Goal: Task Accomplishment & Management: Manage account settings

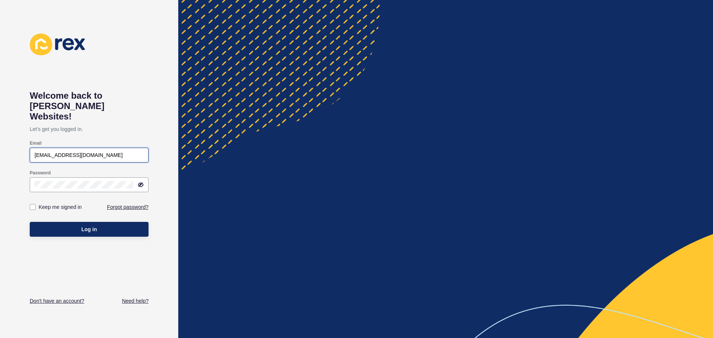
drag, startPoint x: 102, startPoint y: 146, endPoint x: 110, endPoint y: 142, distance: 8.5
click at [104, 151] on input "[EMAIL_ADDRESS][DOMAIN_NAME]" at bounding box center [89, 154] width 109 height 7
type input "[PERSON_NAME][EMAIL_ADDRESS][PERSON_NAME][DOMAIN_NAME]"
click at [100, 222] on button "Log in" at bounding box center [89, 229] width 119 height 15
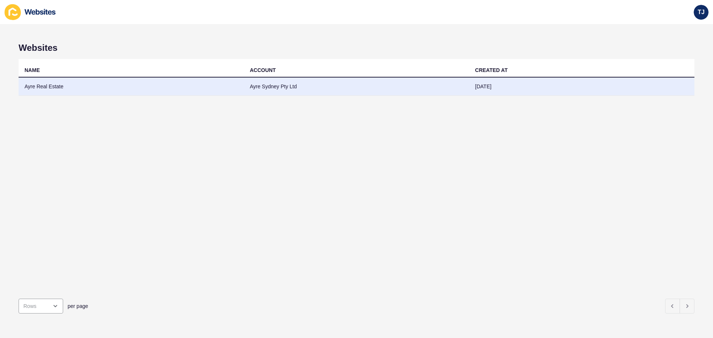
click at [87, 89] on td "Ayre Real Estate" at bounding box center [131, 87] width 225 height 18
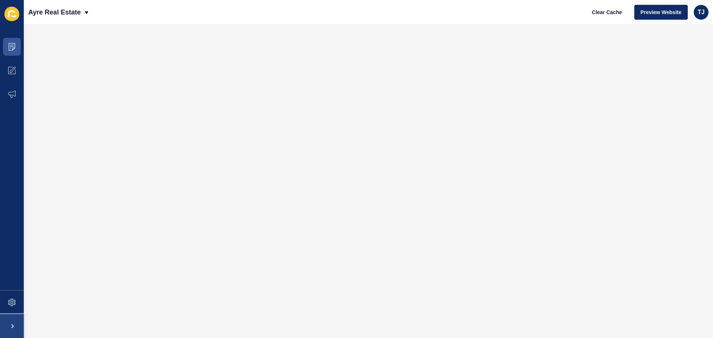
click at [12, 326] on span at bounding box center [12, 326] width 24 height 24
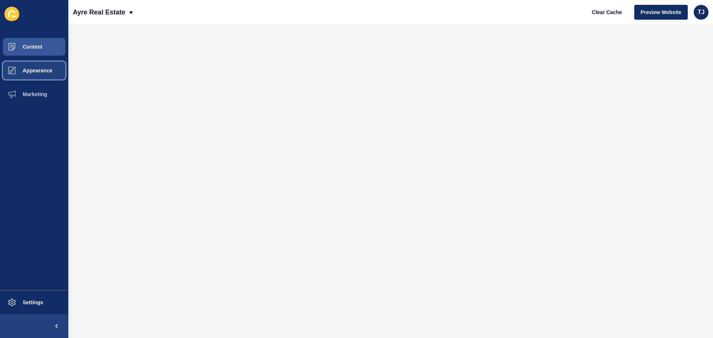
click at [34, 73] on span "Appearance" at bounding box center [25, 71] width 53 height 6
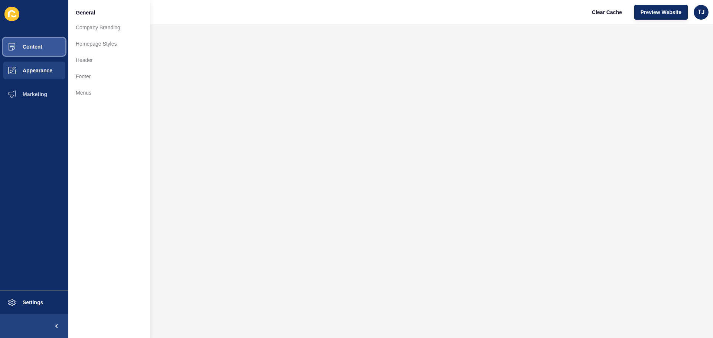
click at [39, 49] on span "Content" at bounding box center [20, 47] width 43 height 6
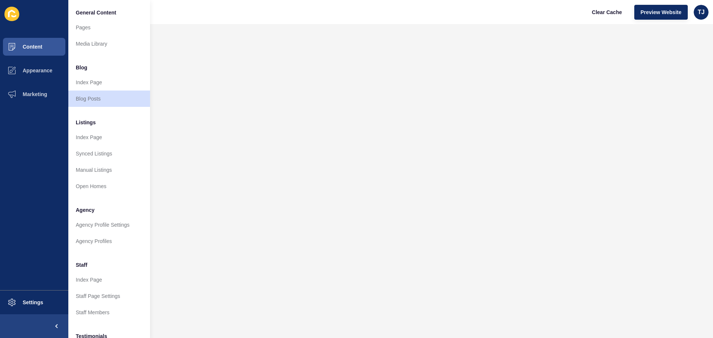
drag, startPoint x: 348, startPoint y: 16, endPoint x: 348, endPoint y: 23, distance: 7.1
click at [348, 17] on div "Ayre Real Estate Clear Cache Preview Website TJ" at bounding box center [390, 12] width 645 height 24
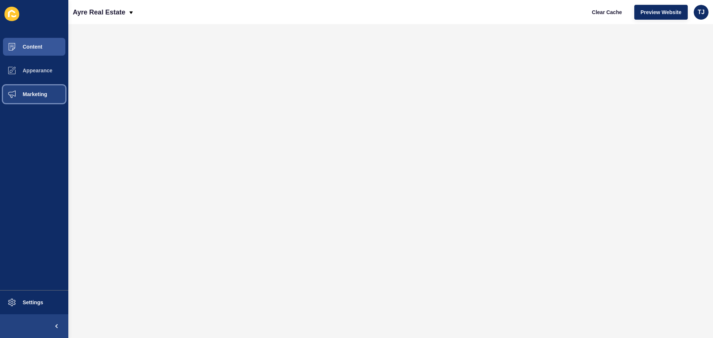
click at [25, 93] on span "Marketing" at bounding box center [23, 94] width 48 height 6
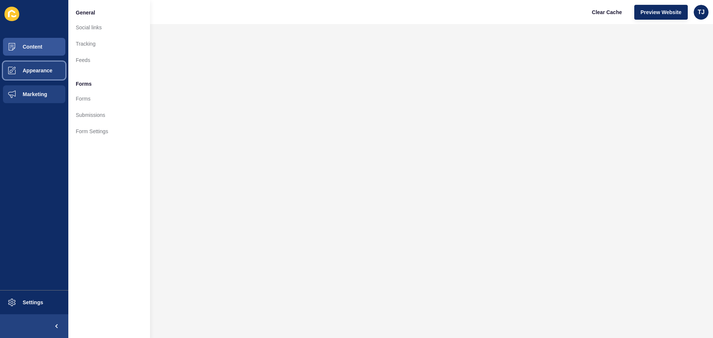
click at [35, 66] on button "Appearance" at bounding box center [34, 71] width 68 height 24
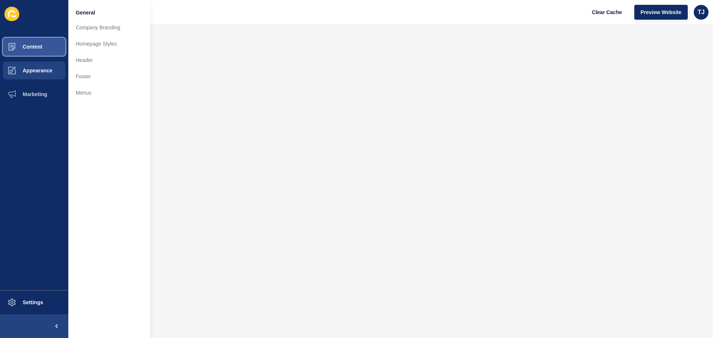
click at [42, 48] on span "Content" at bounding box center [20, 47] width 43 height 6
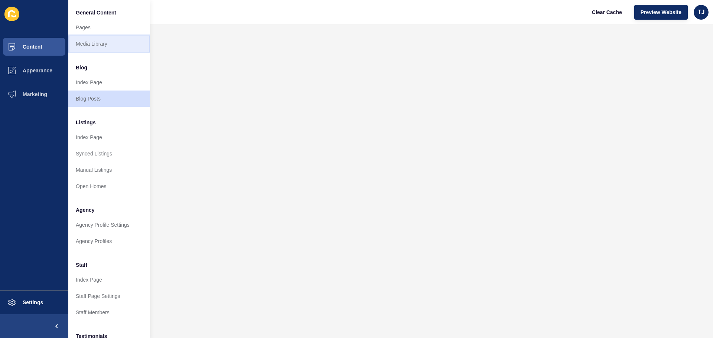
click at [112, 39] on link "Media Library" at bounding box center [109, 44] width 82 height 16
